Goal: Check status: Check status

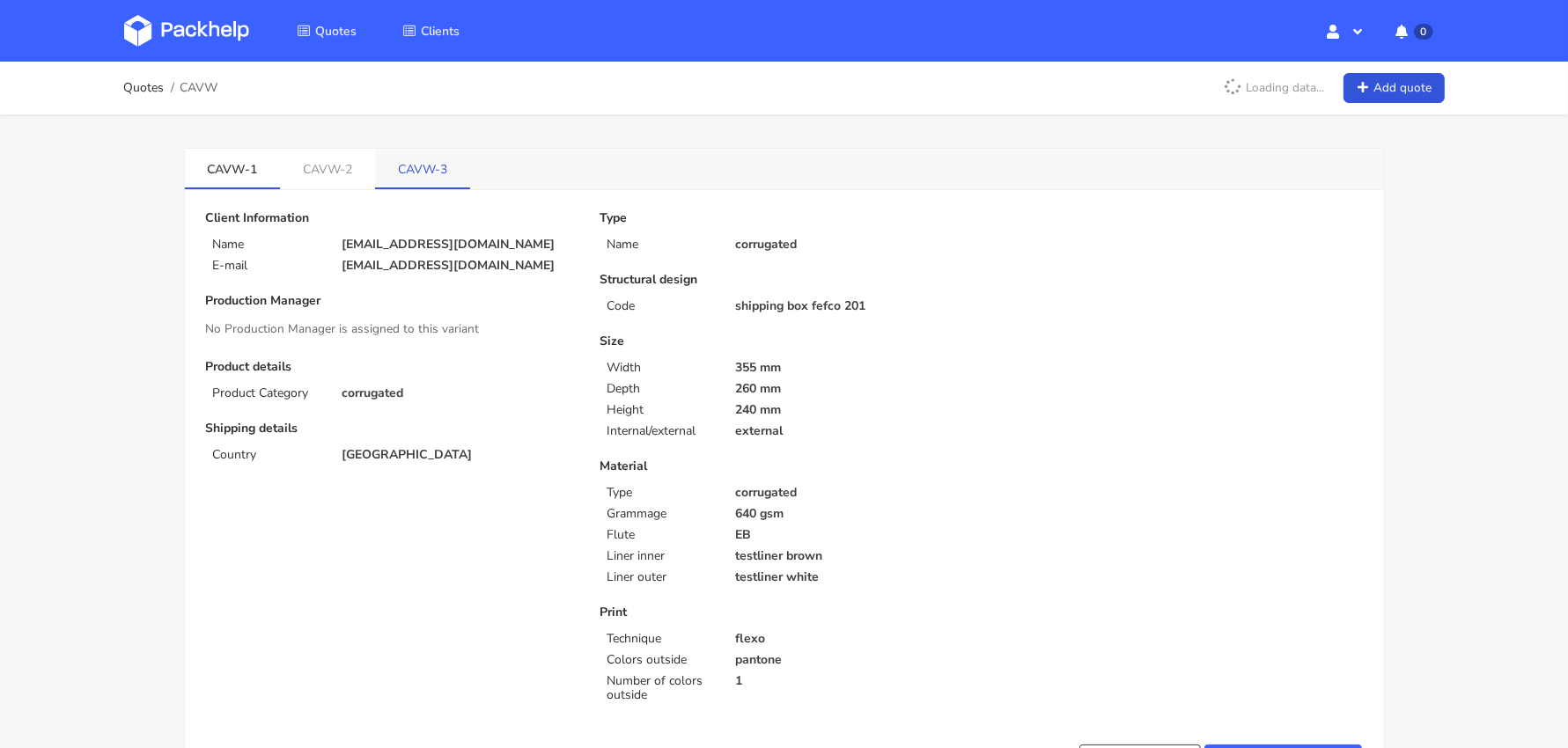
click at [440, 168] on link "CAVW-3" at bounding box center [423, 167] width 95 height 39
click at [413, 169] on link "CAVW-3" at bounding box center [423, 167] width 95 height 39
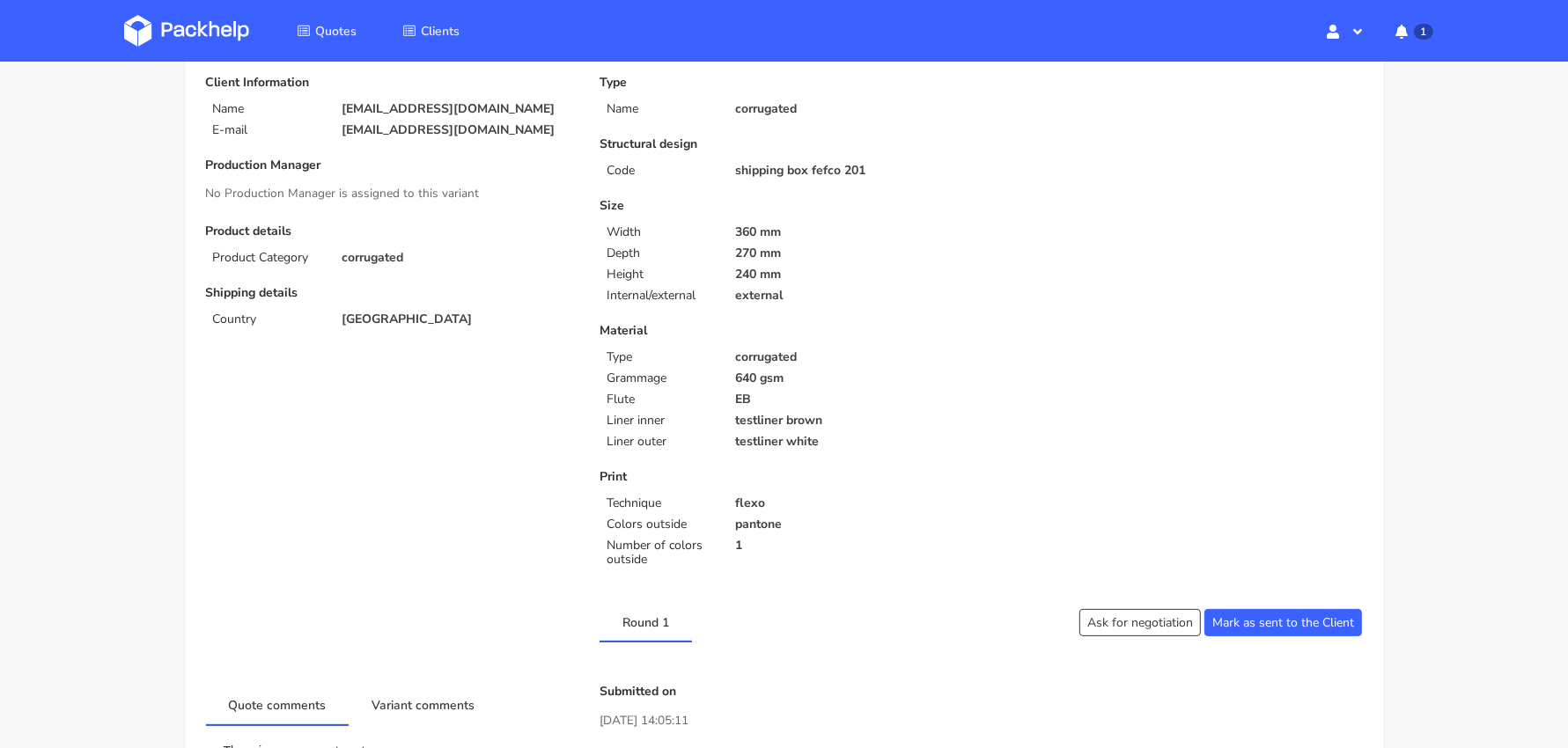
scroll to position [91, 0]
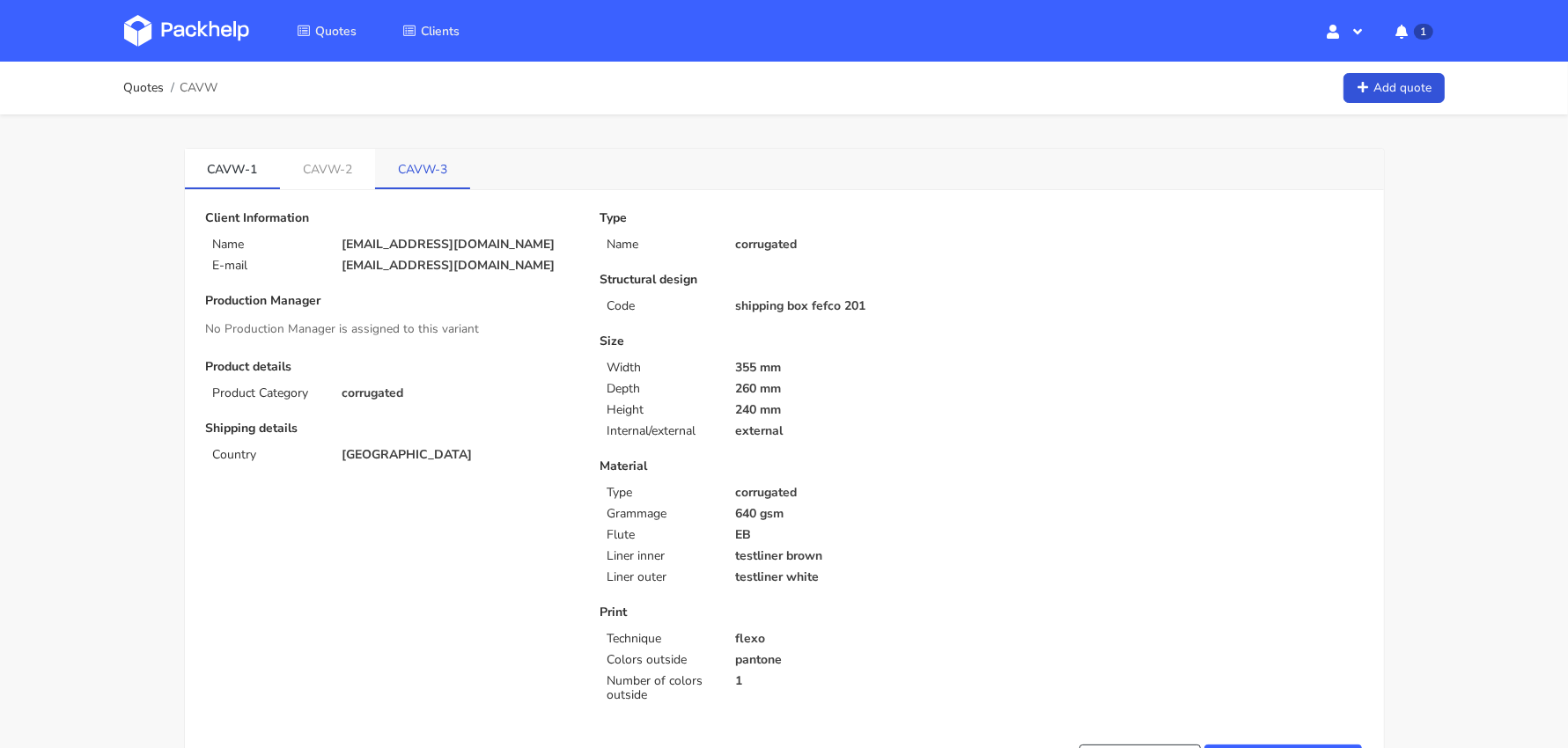
click at [436, 179] on link "CAVW-3" at bounding box center [423, 167] width 95 height 39
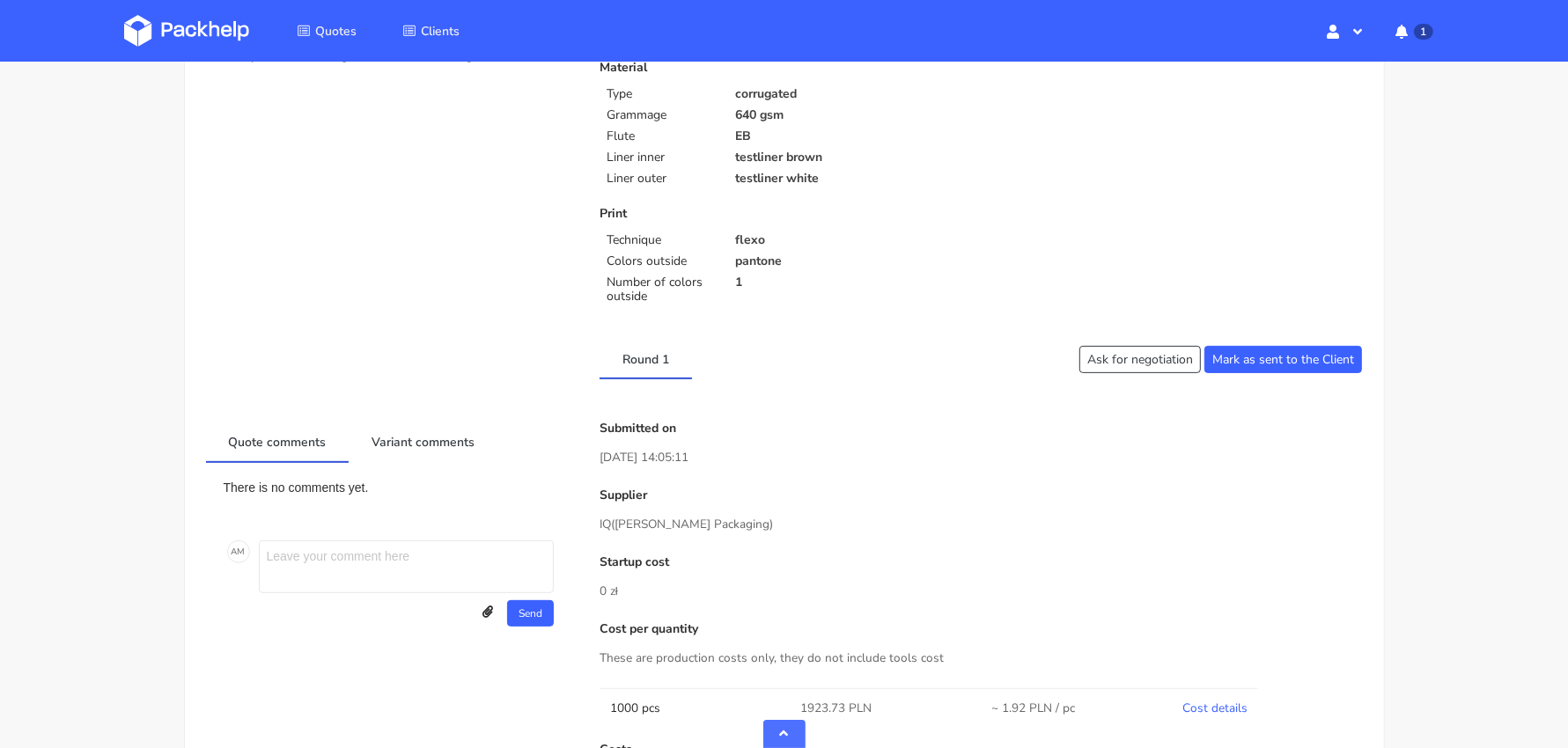
scroll to position [686, 0]
